Goal: Navigation & Orientation: Find specific page/section

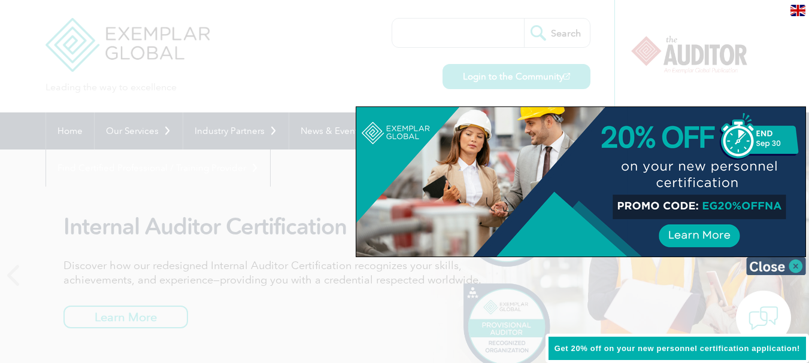
click at [776, 266] on img at bounding box center [776, 266] width 60 height 18
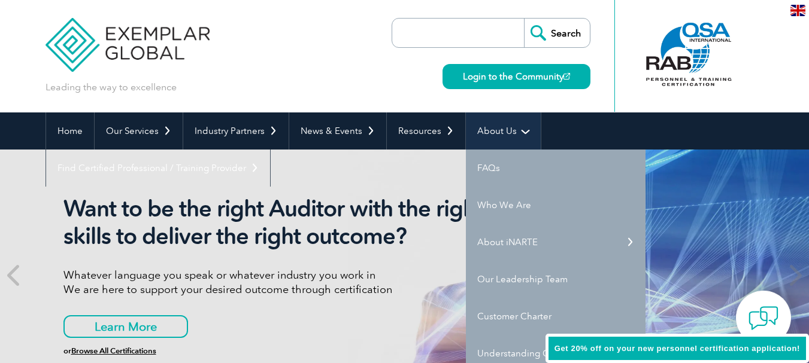
click at [495, 135] on link "About Us" at bounding box center [503, 131] width 75 height 37
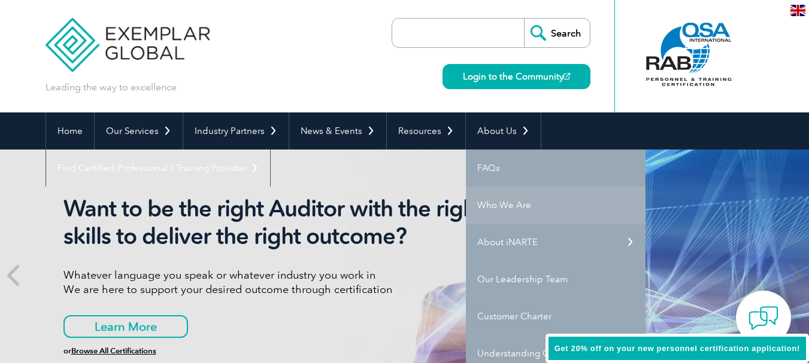
click at [497, 207] on link "Who We Are" at bounding box center [556, 205] width 180 height 37
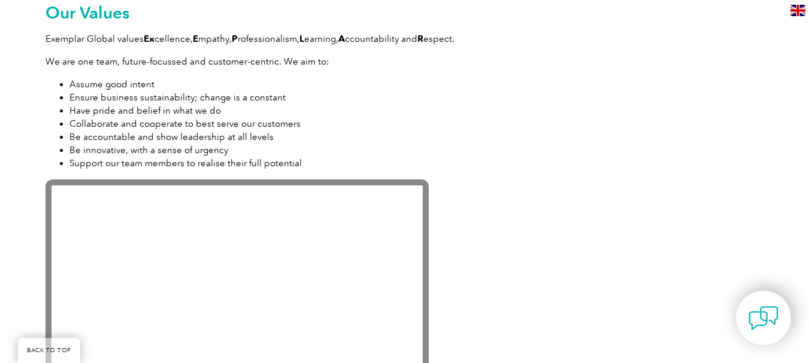
scroll to position [1138, 0]
